Goal: Find specific page/section

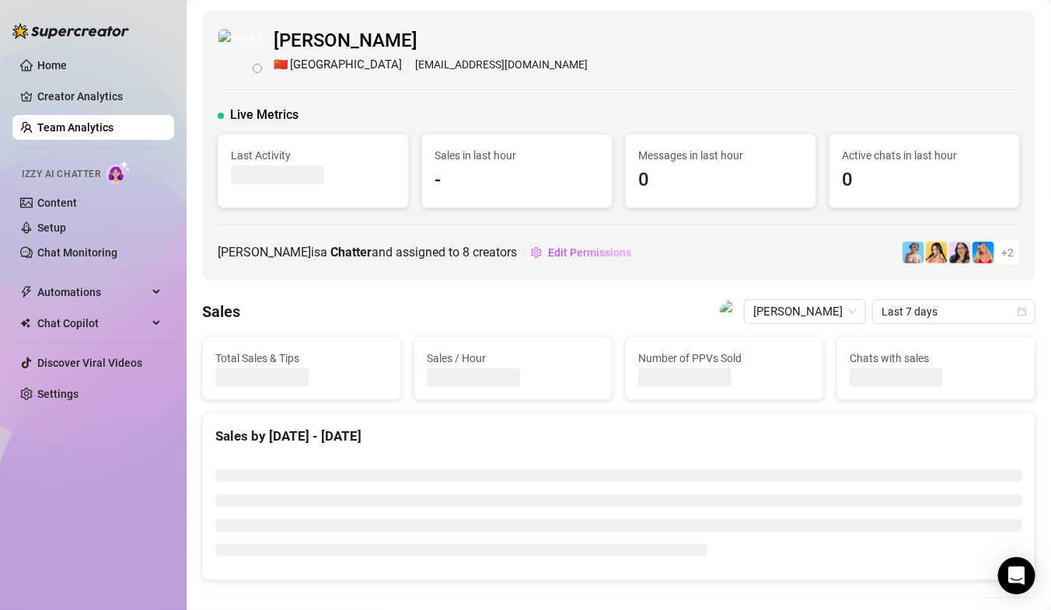
click at [93, 126] on link "Team Analytics" at bounding box center [75, 127] width 76 height 12
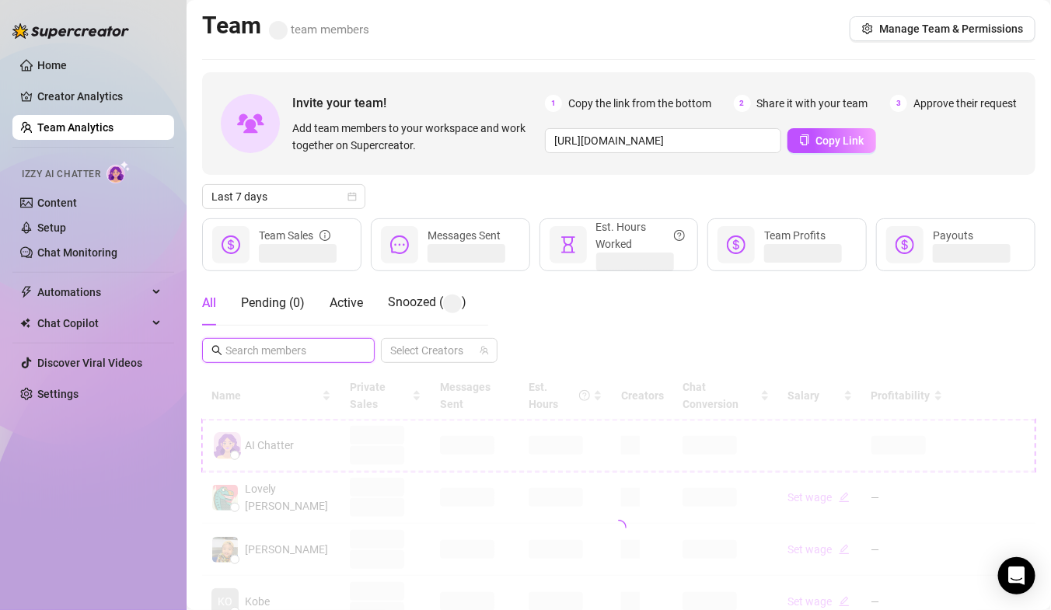
click at [264, 348] on input "text" at bounding box center [289, 350] width 128 height 17
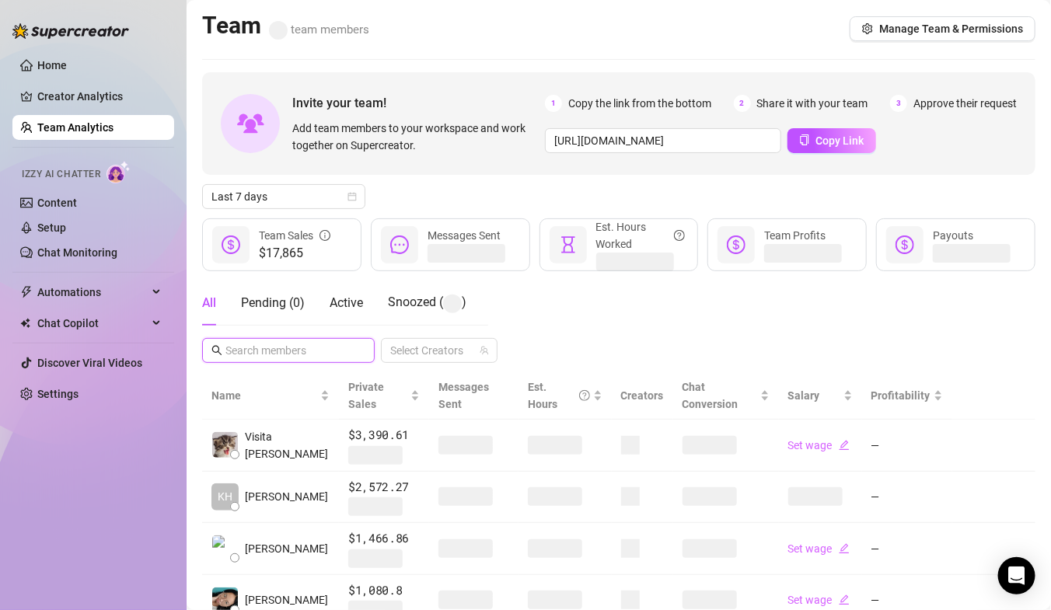
click at [284, 357] on input "text" at bounding box center [289, 350] width 128 height 17
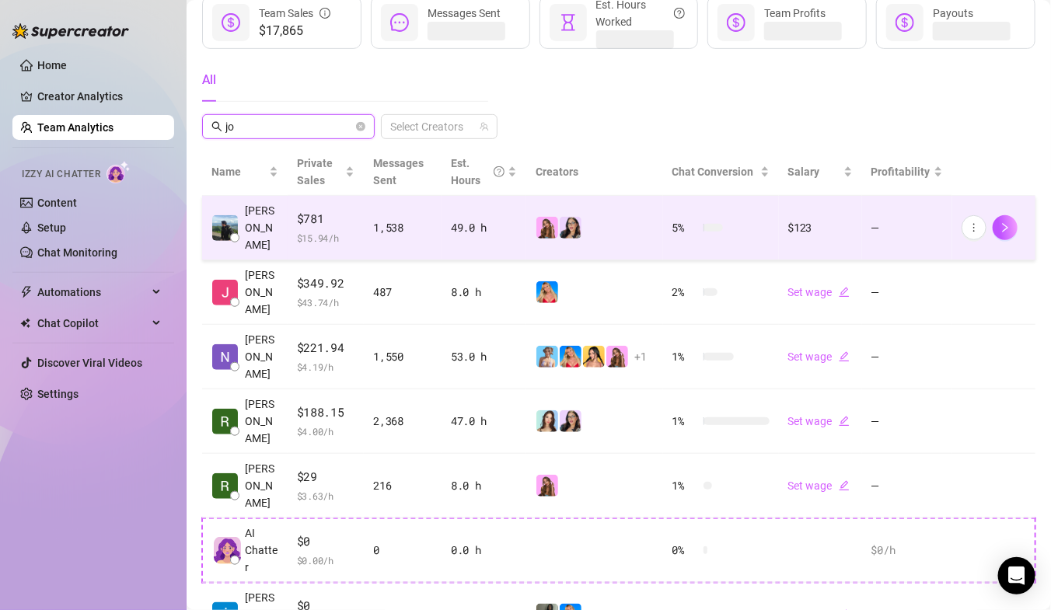
scroll to position [225, 0]
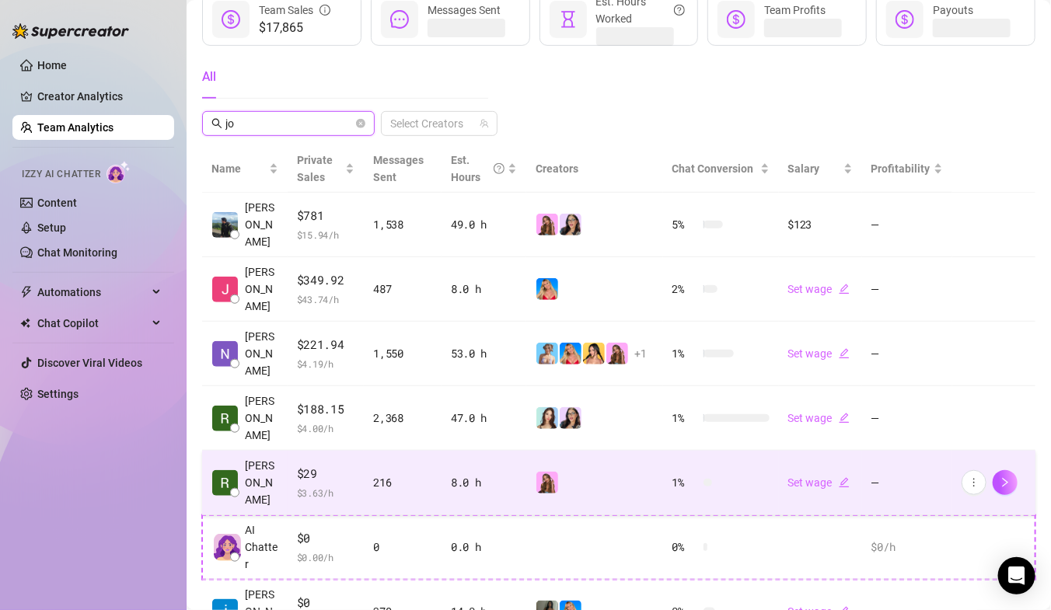
type input "jo"
click at [316, 485] on span "$ 3.63 /h" at bounding box center [326, 493] width 58 height 16
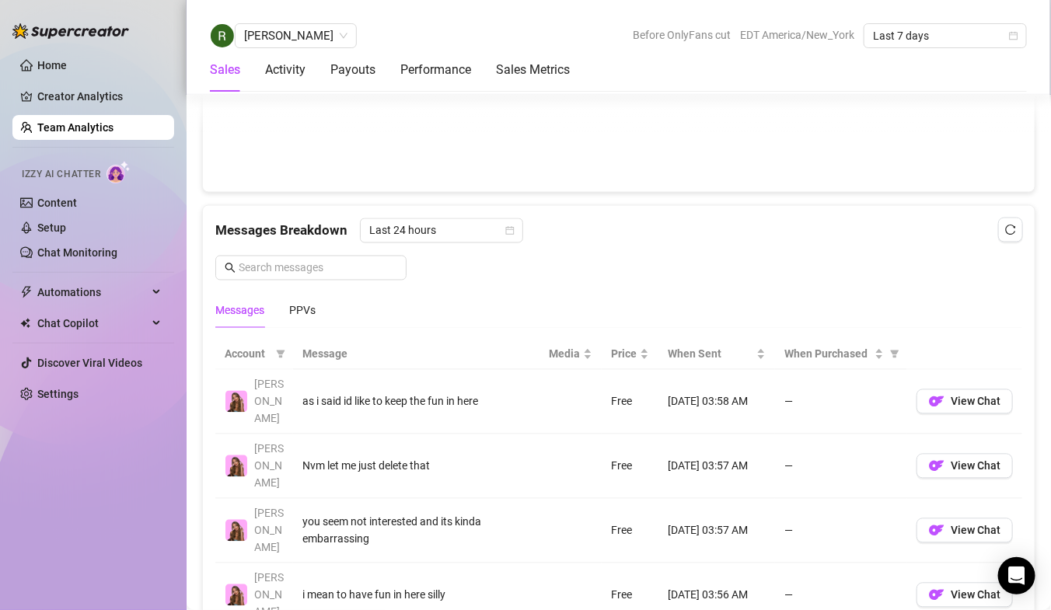
scroll to position [928, 0]
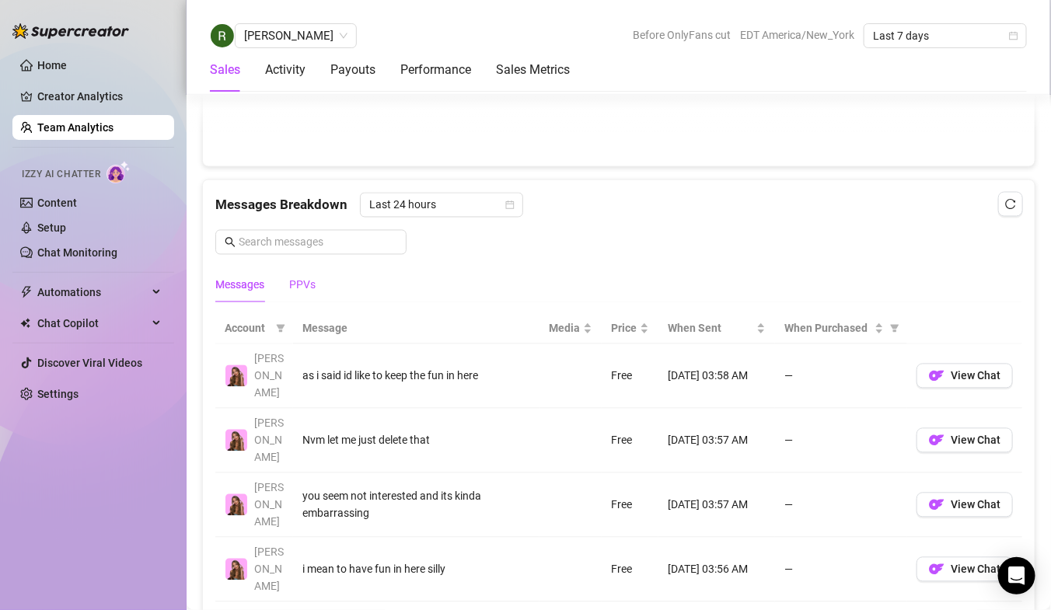
click at [306, 285] on div "PPVs" at bounding box center [302, 285] width 26 height 17
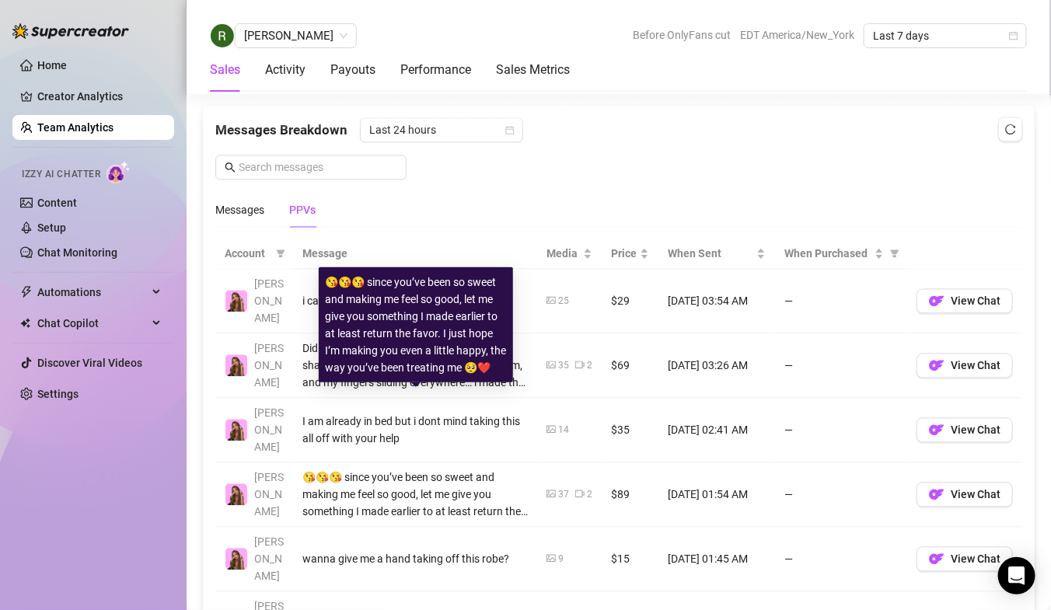
scroll to position [987, 0]
